Goal: Information Seeking & Learning: Check status

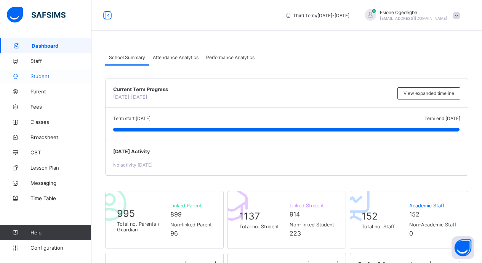
click at [37, 74] on span "Student" at bounding box center [60, 76] width 61 height 6
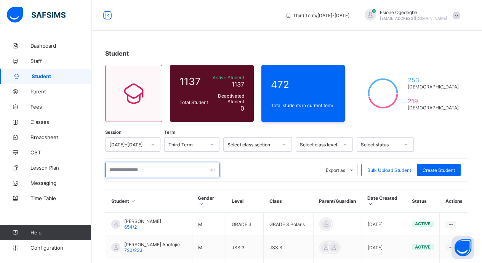
click at [169, 169] on input "text" at bounding box center [162, 170] width 114 height 14
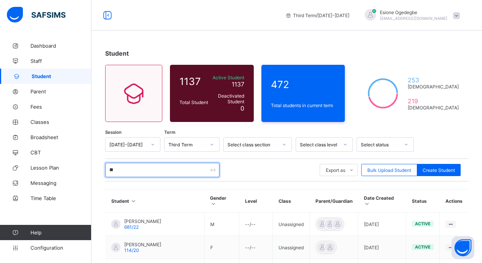
type input "*****"
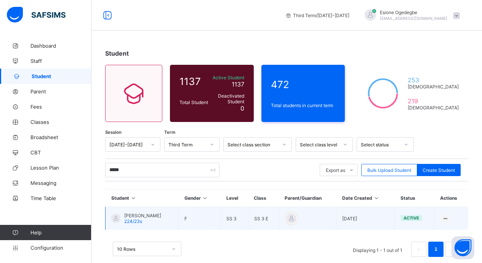
click at [152, 217] on span "[PERSON_NAME]" at bounding box center [142, 216] width 37 height 6
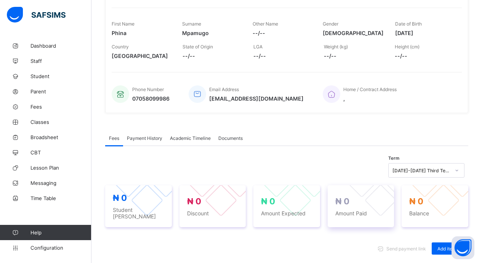
scroll to position [114, 0]
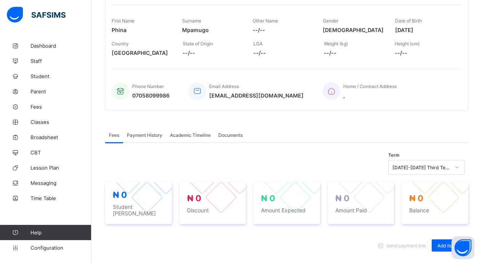
click at [228, 137] on span "Documents" at bounding box center [230, 135] width 24 height 6
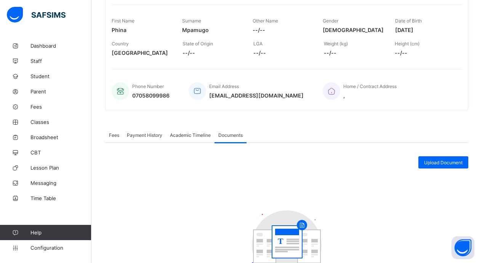
click at [185, 133] on span "Academic Timeline" at bounding box center [190, 135] width 41 height 6
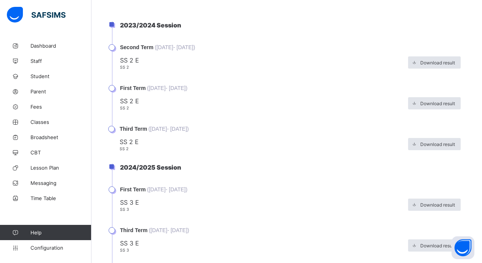
scroll to position [233, 0]
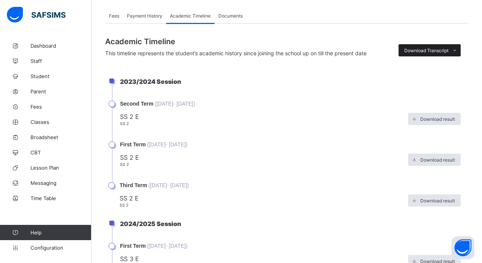
click at [436, 56] on div "Download Transcript" at bounding box center [429, 50] width 62 height 12
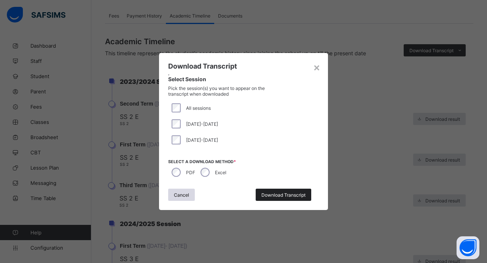
click at [281, 194] on span "Download Transcript" at bounding box center [284, 195] width 44 height 6
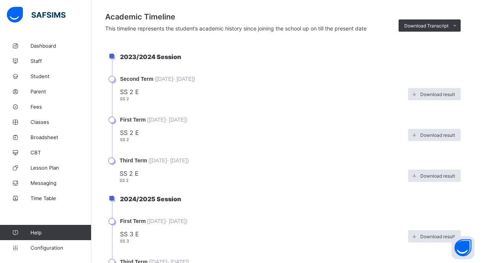
scroll to position [272, 0]
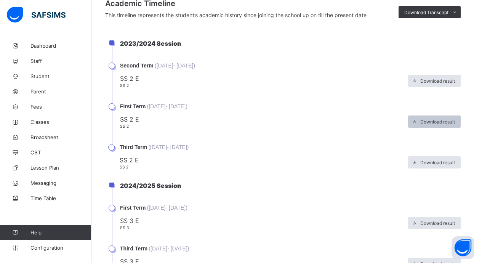
click at [451, 123] on span "Download result" at bounding box center [437, 122] width 35 height 6
click at [438, 122] on span "Download result" at bounding box center [437, 122] width 35 height 6
click at [147, 117] on span "SS 2 E" at bounding box center [262, 119] width 284 height 8
click at [124, 109] on span "First Term" at bounding box center [133, 106] width 26 height 6
click at [109, 107] on ul "2023/2024 Session Second Term ( [DATE] - [DATE] ) SS 2 E SS 2 Download result F…" at bounding box center [280, 105] width 375 height 130
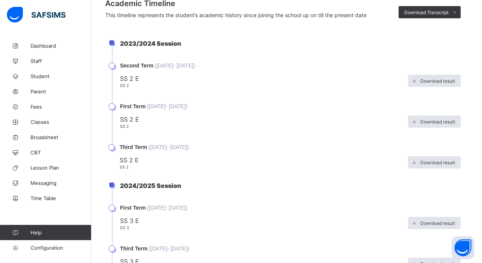
click at [112, 107] on li "First Term ( [DATE] - [DATE] ) SS 2 E SS 2 Download result" at bounding box center [290, 123] width 356 height 41
click at [420, 118] on span at bounding box center [414, 121] width 12 height 12
click at [435, 83] on span "Download result" at bounding box center [437, 81] width 35 height 6
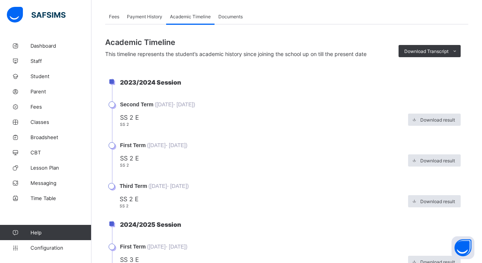
scroll to position [157, 0]
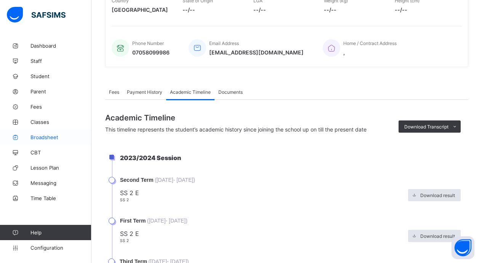
click at [46, 134] on span "Broadsheet" at bounding box center [60, 137] width 61 height 6
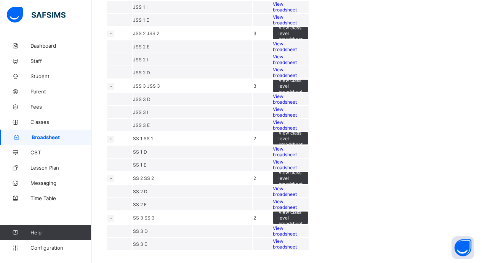
scroll to position [889, 0]
click at [297, 225] on span "View broadsheet" at bounding box center [285, 230] width 24 height 11
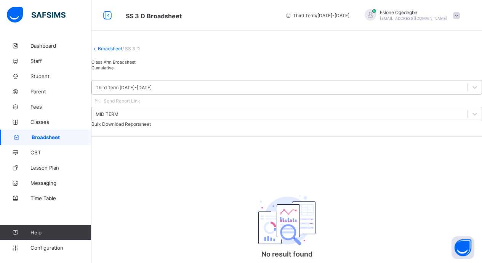
drag, startPoint x: 169, startPoint y: 102, endPoint x: 170, endPoint y: 106, distance: 3.9
click at [170, 104] on div "Third Term [DATE]-[DATE] Send Report Link MID TERM Bulk Download Reportsheet" at bounding box center [286, 103] width 390 height 66
click at [170, 94] on div "Third Term [DATE]-[DATE]" at bounding box center [286, 87] width 390 height 14
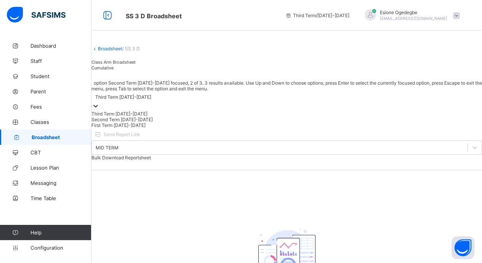
click at [161, 122] on div "Second Term [DATE]-[DATE]" at bounding box center [286, 120] width 390 height 6
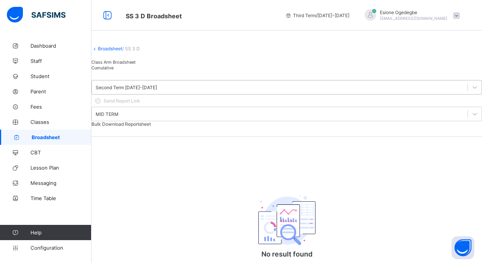
click at [467, 94] on div at bounding box center [474, 87] width 14 height 14
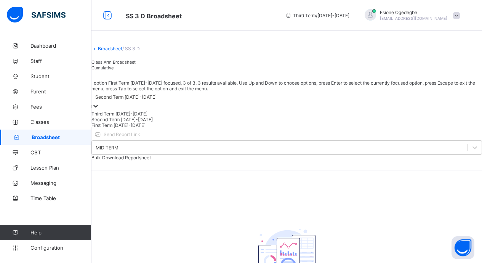
click at [165, 128] on div "First Term [DATE]-[DATE]" at bounding box center [286, 125] width 390 height 6
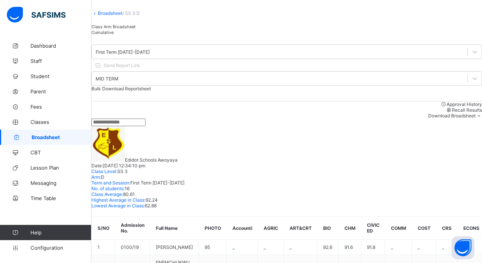
scroll to position [35, 0]
click at [467, 137] on li "Excel sheet" at bounding box center [466, 141] width 30 height 12
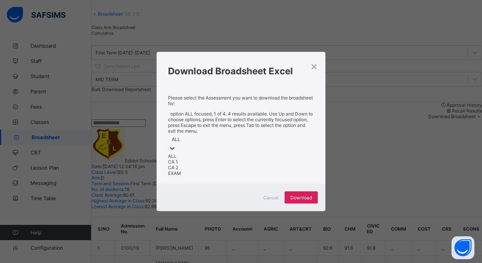
click at [176, 145] on div at bounding box center [172, 148] width 8 height 9
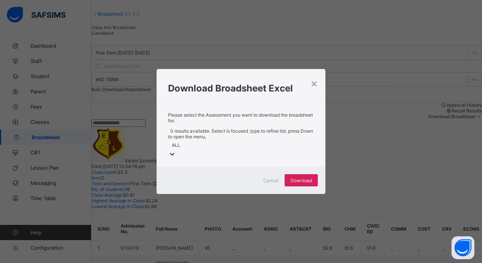
click at [176, 150] on div at bounding box center [172, 154] width 8 height 9
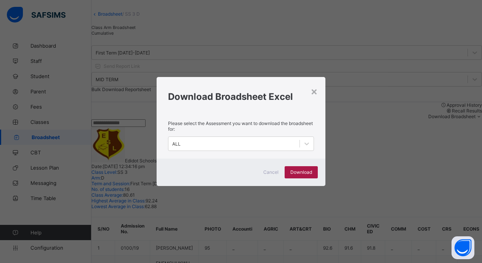
click at [295, 172] on span "Download" at bounding box center [301, 172] width 22 height 6
click at [246, 58] on div "× Download Broadsheet Excel Please select the Assessment you want to download t…" at bounding box center [241, 131] width 482 height 263
click at [313, 93] on div "×" at bounding box center [313, 91] width 7 height 13
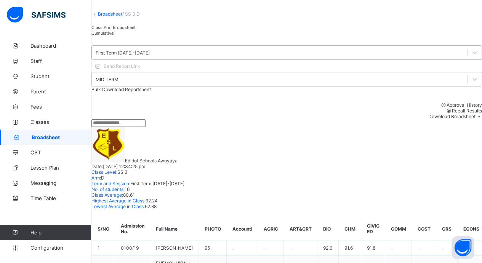
click at [150, 56] on div "First Term [DATE]-[DATE]" at bounding box center [123, 53] width 54 height 6
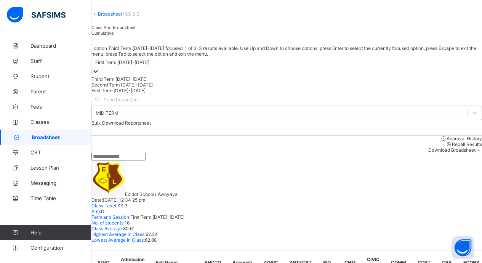
click at [149, 65] on div "First Term [DATE]-[DATE]" at bounding box center [122, 62] width 54 height 6
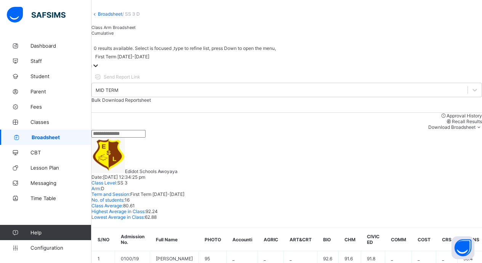
click at [99, 70] on div at bounding box center [96, 66] width 8 height 9
click at [99, 69] on icon at bounding box center [96, 66] width 8 height 8
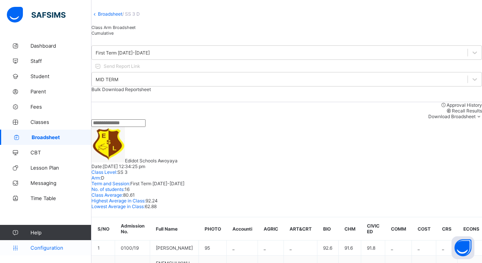
click at [63, 245] on span "Configuration" at bounding box center [60, 247] width 61 height 6
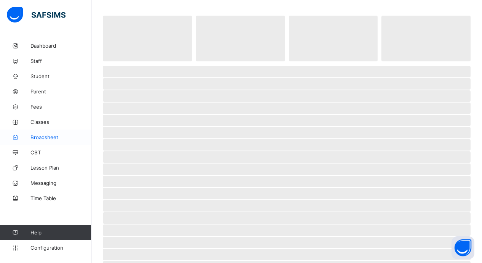
click at [42, 142] on link "Broadsheet" at bounding box center [45, 136] width 91 height 15
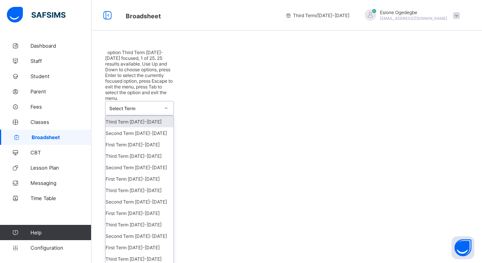
drag, startPoint x: 154, startPoint y: 61, endPoint x: 155, endPoint y: 70, distance: 9.2
click at [155, 101] on div "Select Term" at bounding box center [131, 108] width 53 height 14
click at [155, 150] on div "Third Term [DATE]-[DATE]" at bounding box center [139, 155] width 68 height 11
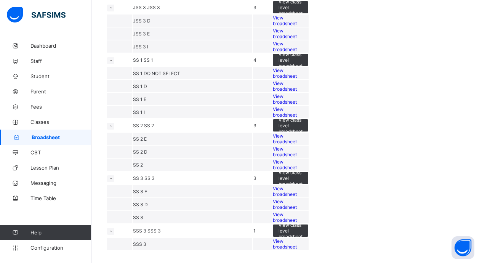
scroll to position [1126, 0]
click at [297, 133] on span "View broadsheet" at bounding box center [285, 138] width 24 height 11
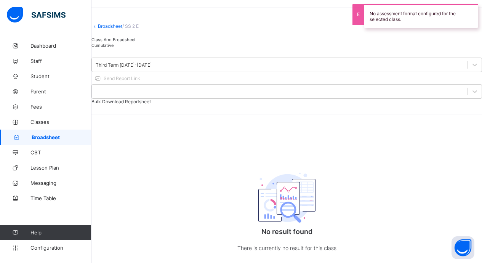
scroll to position [34, 0]
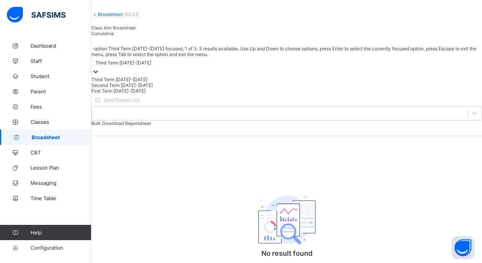
click at [99, 77] on div at bounding box center [96, 72] width 8 height 9
click at [202, 88] on div "Second Term [DATE]-[DATE]" at bounding box center [286, 85] width 390 height 6
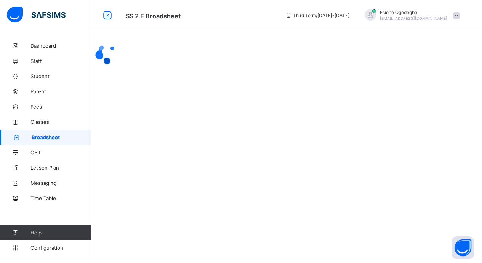
scroll to position [0, 0]
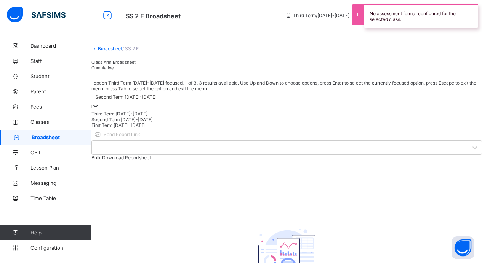
click at [99, 106] on div at bounding box center [96, 106] width 8 height 9
click at [197, 128] on div "First Term [DATE]-[DATE]" at bounding box center [286, 125] width 390 height 6
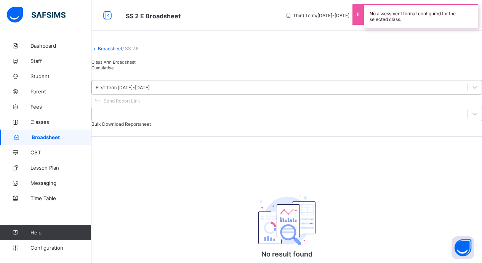
click at [150, 90] on div "First Term [DATE]-[DATE]" at bounding box center [123, 88] width 54 height 6
click at [113, 51] on link "Broadsheet" at bounding box center [110, 49] width 24 height 6
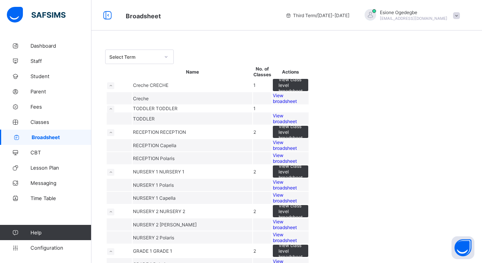
click at [165, 55] on icon at bounding box center [166, 57] width 5 height 8
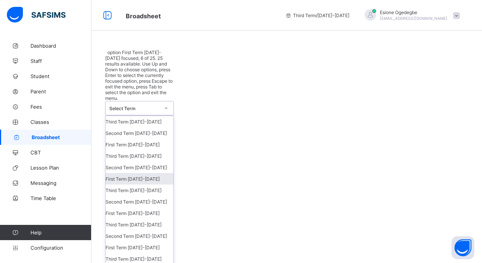
click at [139, 173] on div "First Term [DATE]-[DATE]" at bounding box center [139, 178] width 68 height 11
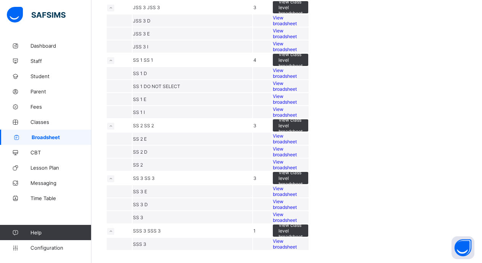
scroll to position [1104, 0]
click at [297, 146] on span "View broadsheet" at bounding box center [285, 151] width 24 height 11
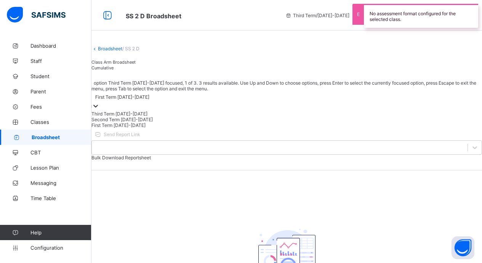
click at [192, 102] on div "First Term [DATE]-[DATE]" at bounding box center [286, 96] width 390 height 11
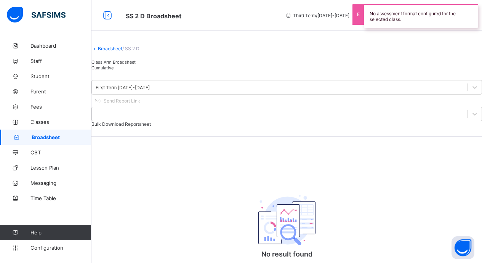
click at [167, 70] on div "Cumulative" at bounding box center [286, 68] width 390 height 6
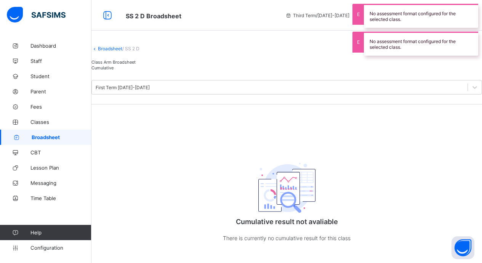
click at [139, 65] on div "Class Arm Broadsheet" at bounding box center [286, 62] width 390 height 6
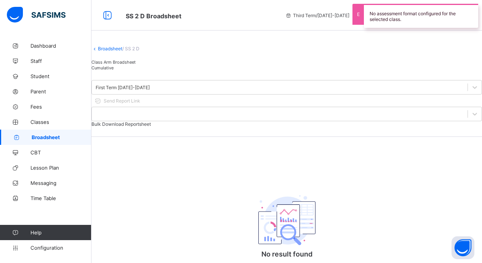
click at [112, 51] on link "Broadsheet" at bounding box center [110, 49] width 24 height 6
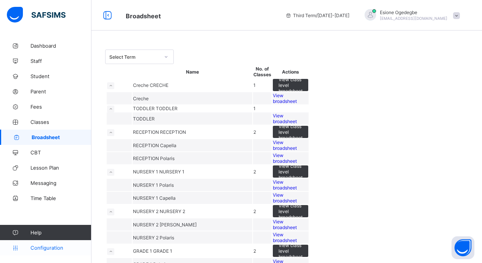
click at [56, 248] on span "Configuration" at bounding box center [60, 247] width 61 height 6
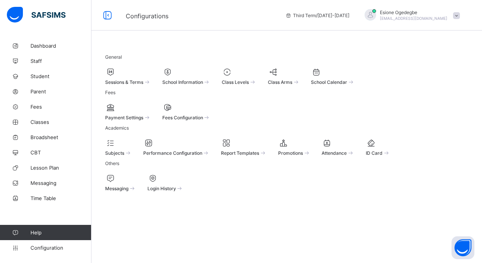
click at [151, 84] on div "Sessions & Terms" at bounding box center [128, 81] width 46 height 6
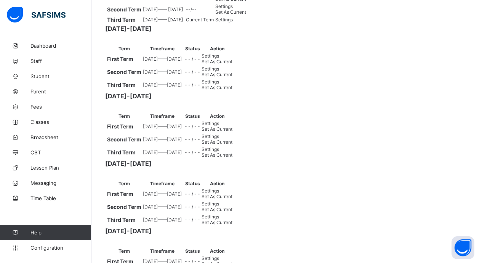
scroll to position [152, 0]
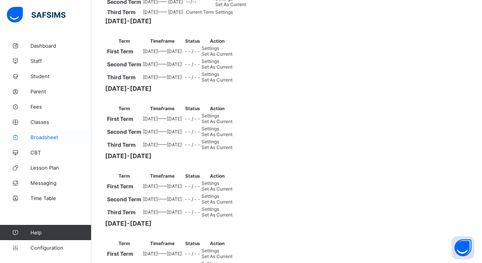
click at [43, 137] on span "Broadsheet" at bounding box center [60, 137] width 61 height 6
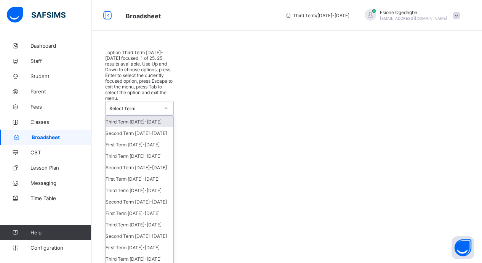
click at [163, 102] on div at bounding box center [166, 108] width 13 height 12
click at [154, 173] on div "First Term [DATE]-[DATE]" at bounding box center [139, 178] width 68 height 11
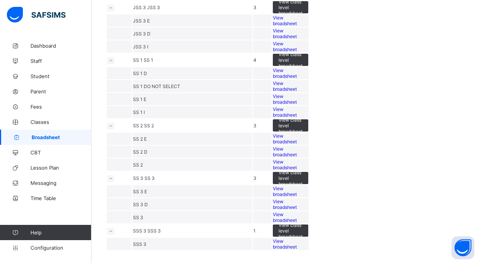
scroll to position [1126, 0]
click at [308, 159] on div "View broadsheet" at bounding box center [290, 164] width 35 height 11
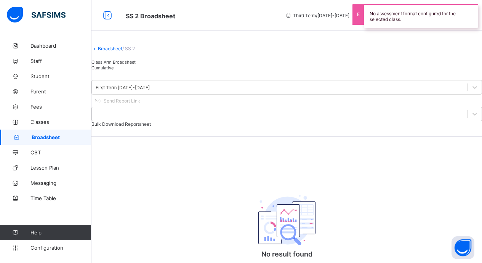
click at [121, 51] on link "Broadsheet" at bounding box center [110, 49] width 24 height 6
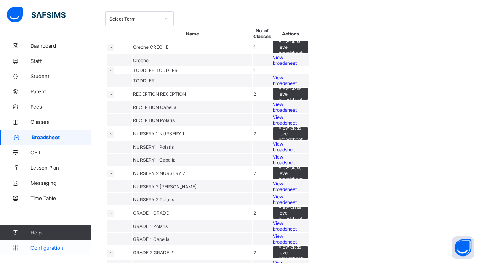
click at [48, 243] on link "Configuration" at bounding box center [45, 247] width 91 height 15
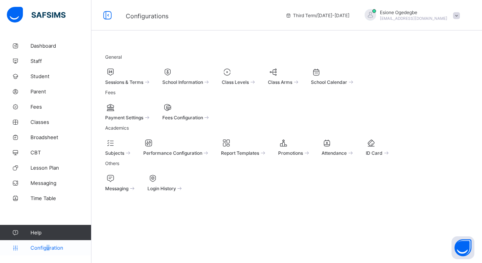
scroll to position [35, 0]
click at [144, 77] on span at bounding box center [128, 78] width 46 height 2
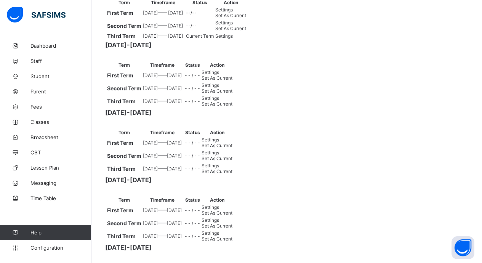
scroll to position [152, 0]
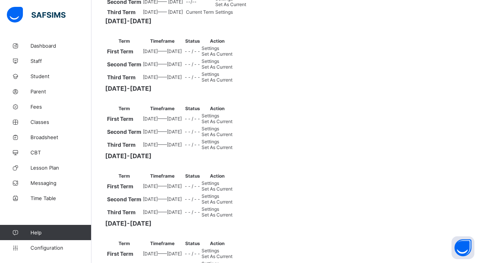
click at [232, 57] on span "Set As Current" at bounding box center [216, 54] width 31 height 6
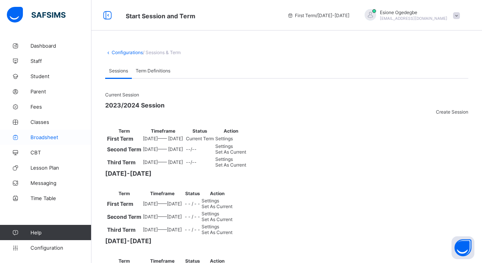
click at [48, 136] on span "Broadsheet" at bounding box center [60, 137] width 61 height 6
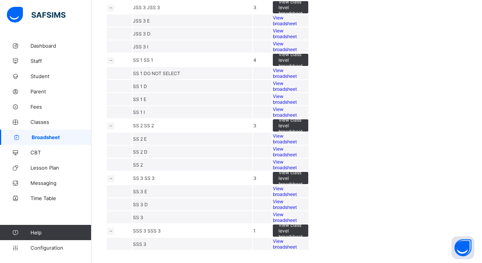
scroll to position [1099, 0]
click at [308, 146] on div "View broadsheet" at bounding box center [290, 151] width 35 height 11
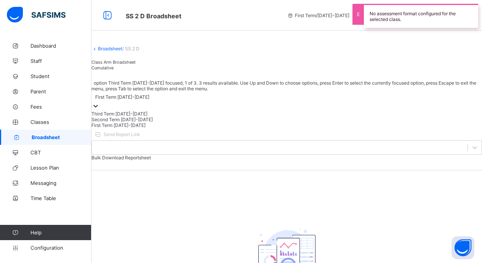
click at [99, 110] on icon at bounding box center [96, 106] width 8 height 8
click at [199, 122] on div "Second Term [DATE]-[DATE]" at bounding box center [286, 120] width 390 height 6
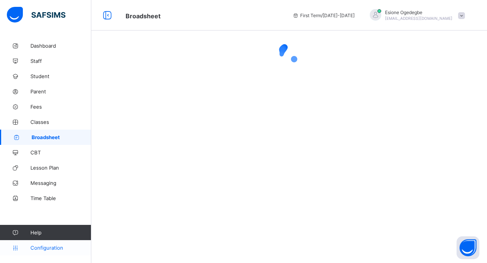
click at [59, 250] on span "Configuration" at bounding box center [60, 247] width 61 height 6
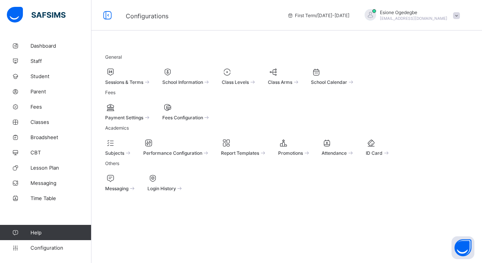
click at [136, 77] on span at bounding box center [128, 78] width 46 height 2
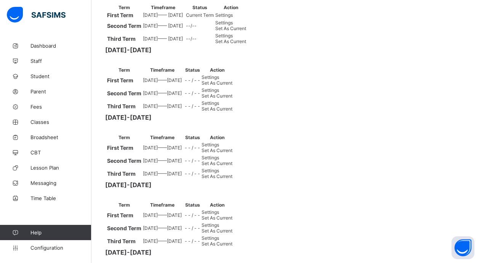
scroll to position [152, 0]
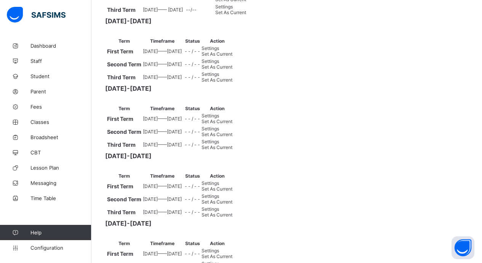
click at [232, 83] on div "Set As Current" at bounding box center [216, 80] width 31 height 6
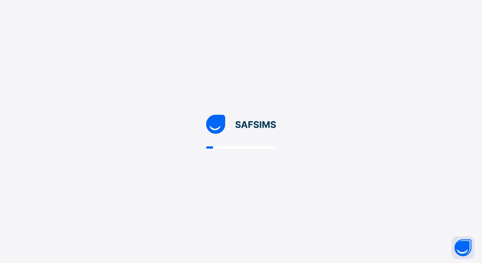
scroll to position [0, 0]
